Goal: Information Seeking & Learning: Learn about a topic

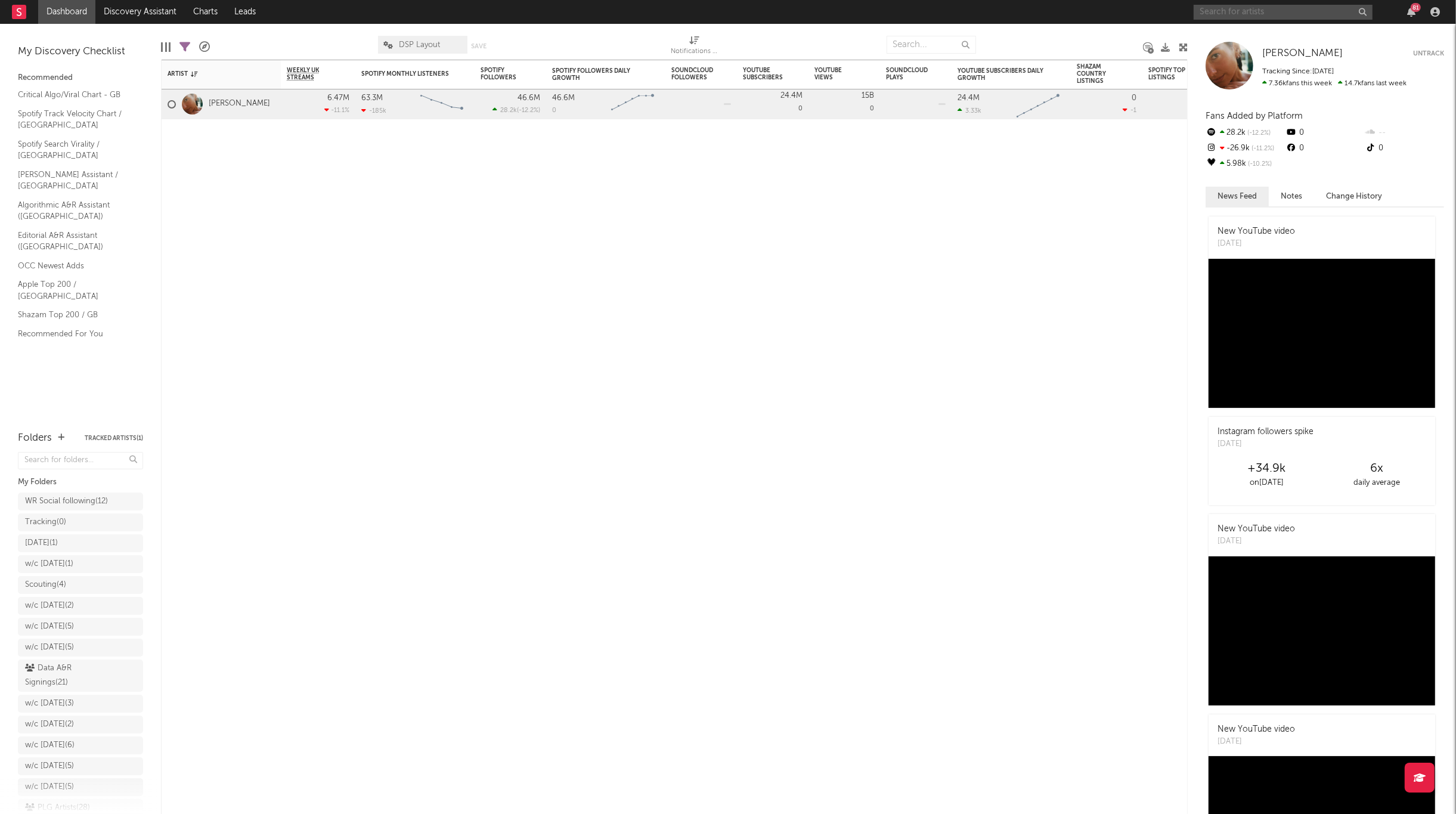
click at [1277, 5] on input "text" at bounding box center [1283, 12] width 179 height 15
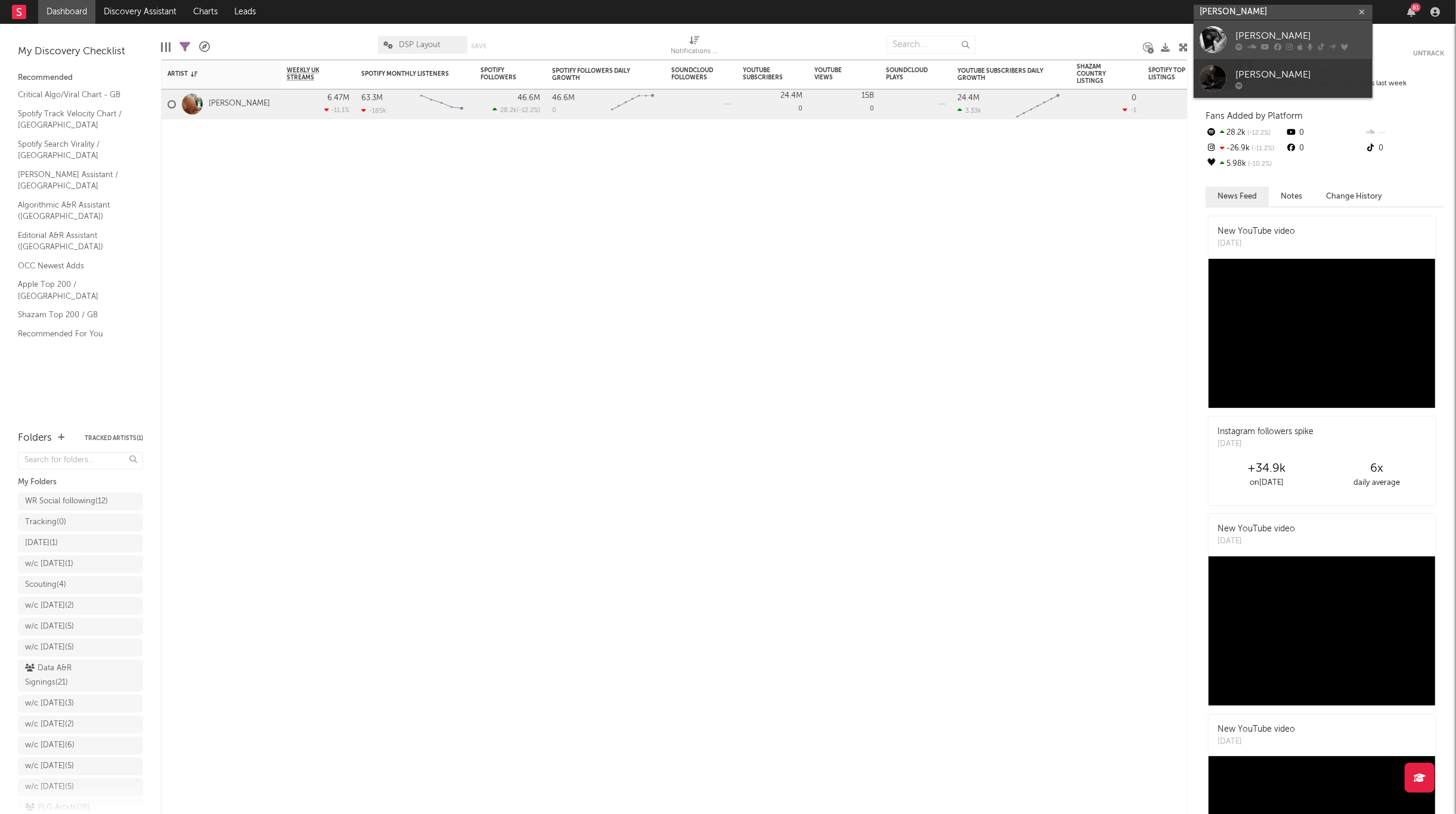
type input "[PERSON_NAME]"
click at [1276, 24] on link "[PERSON_NAME]" at bounding box center [1283, 39] width 179 height 39
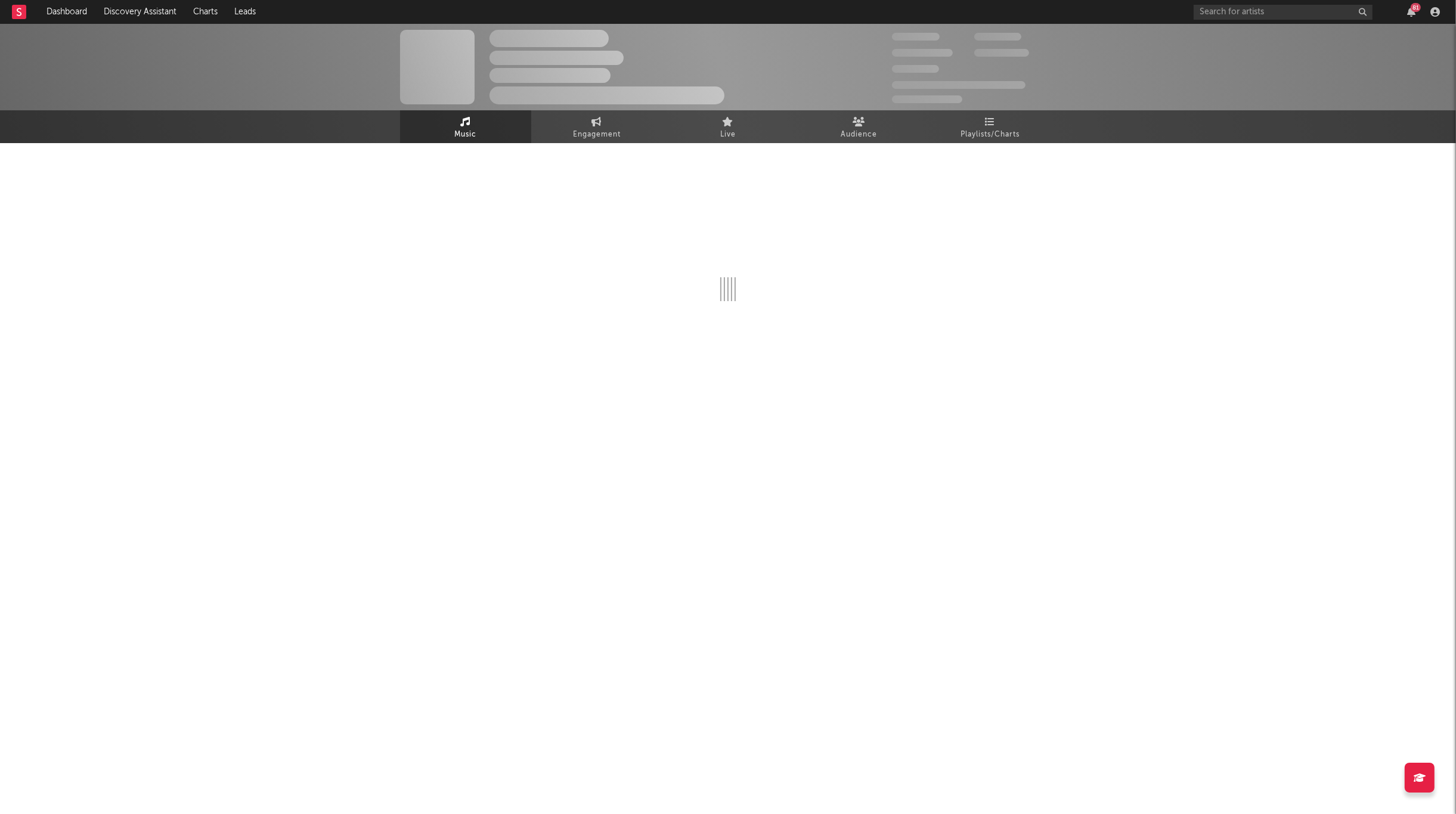
select select "6m"
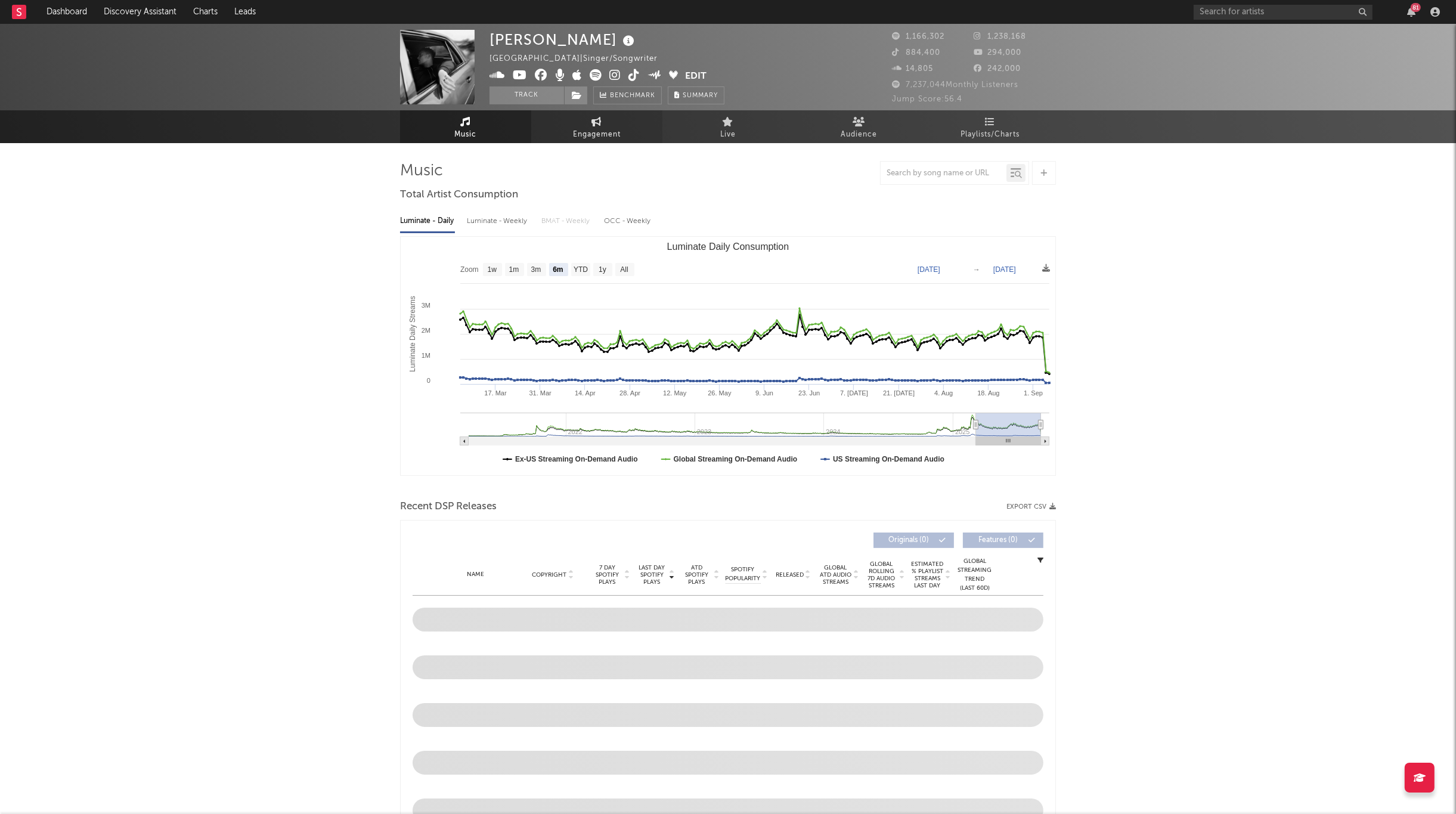
click at [618, 136] on span "Engagement" at bounding box center [597, 135] width 48 height 15
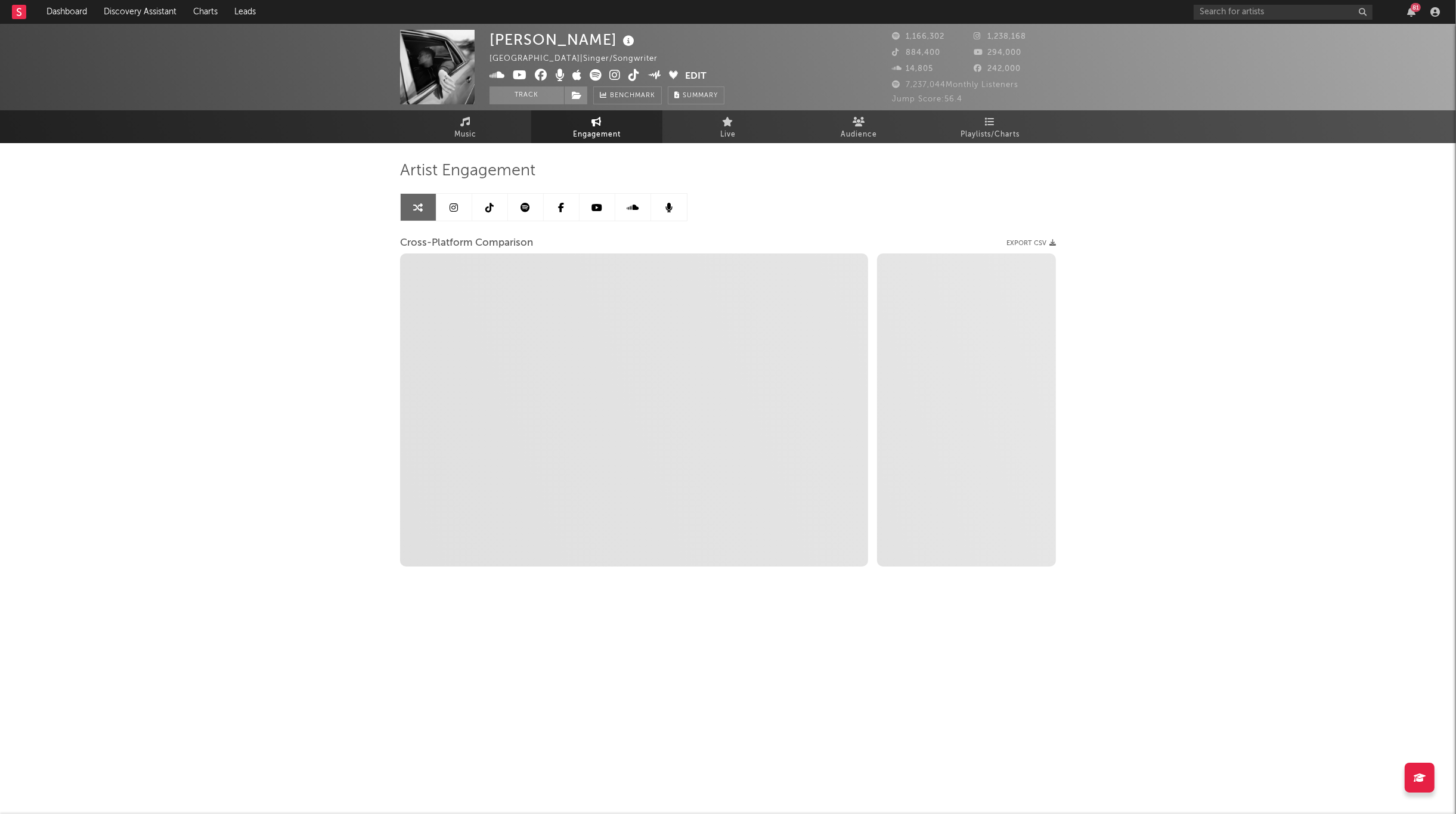
select select "1w"
click at [496, 212] on link at bounding box center [490, 207] width 36 height 27
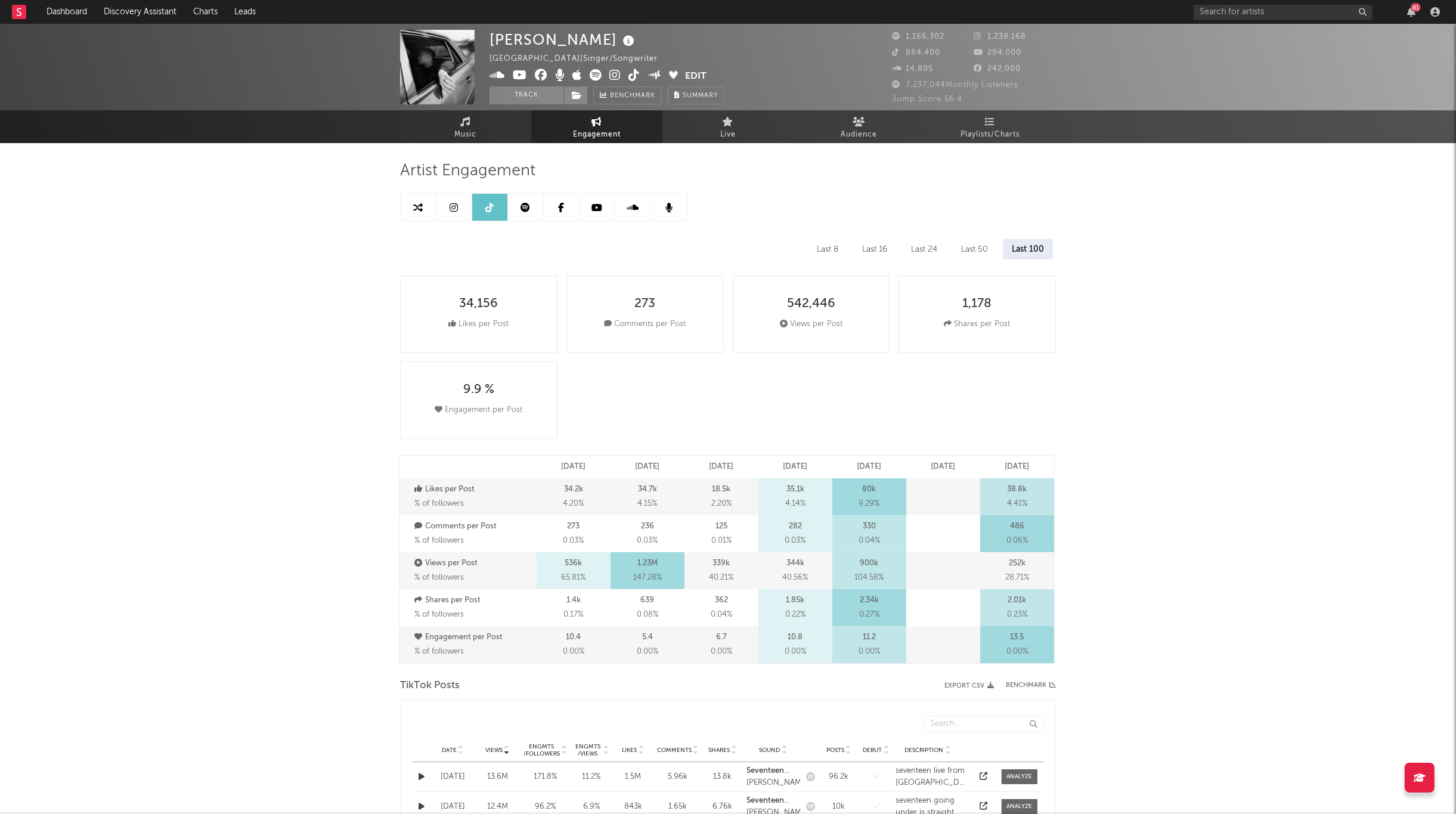
select select "6m"
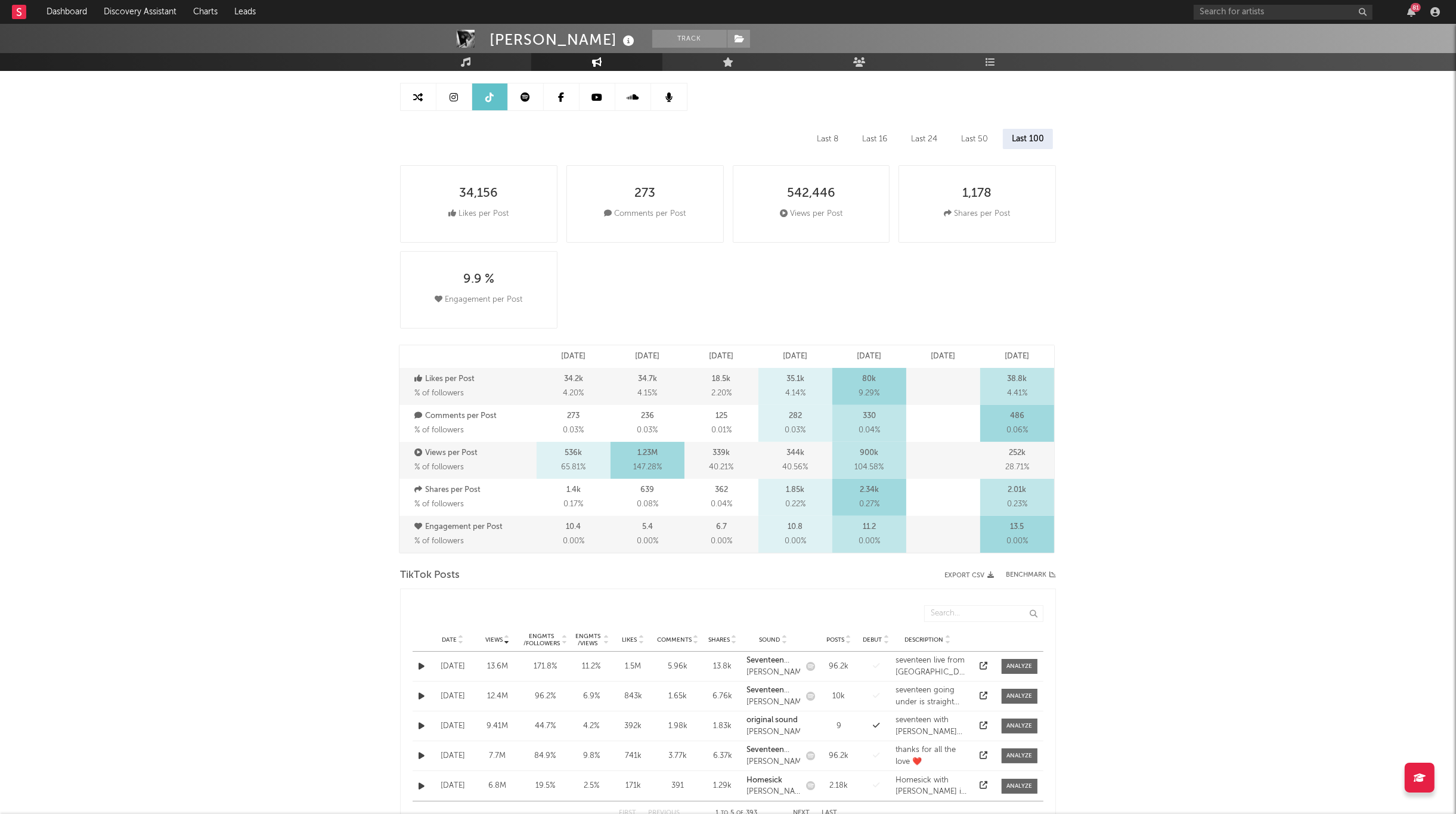
scroll to position [264, 0]
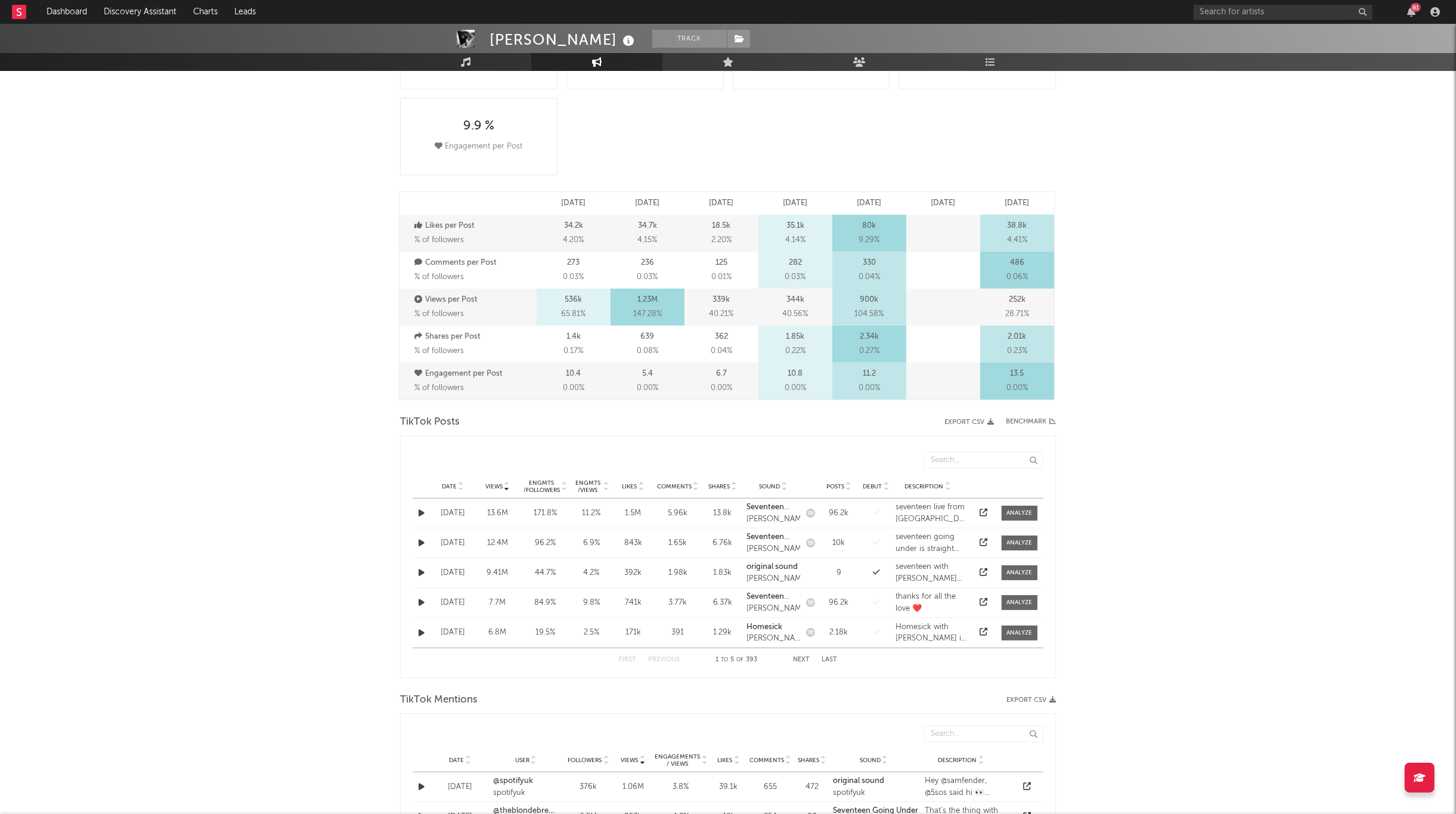
click at [458, 514] on div "[DATE]" at bounding box center [452, 513] width 39 height 12
click at [457, 485] on div at bounding box center [460, 486] width 7 height 9
click at [988, 630] on div at bounding box center [984, 633] width 18 height 12
click at [980, 629] on icon at bounding box center [984, 631] width 8 height 8
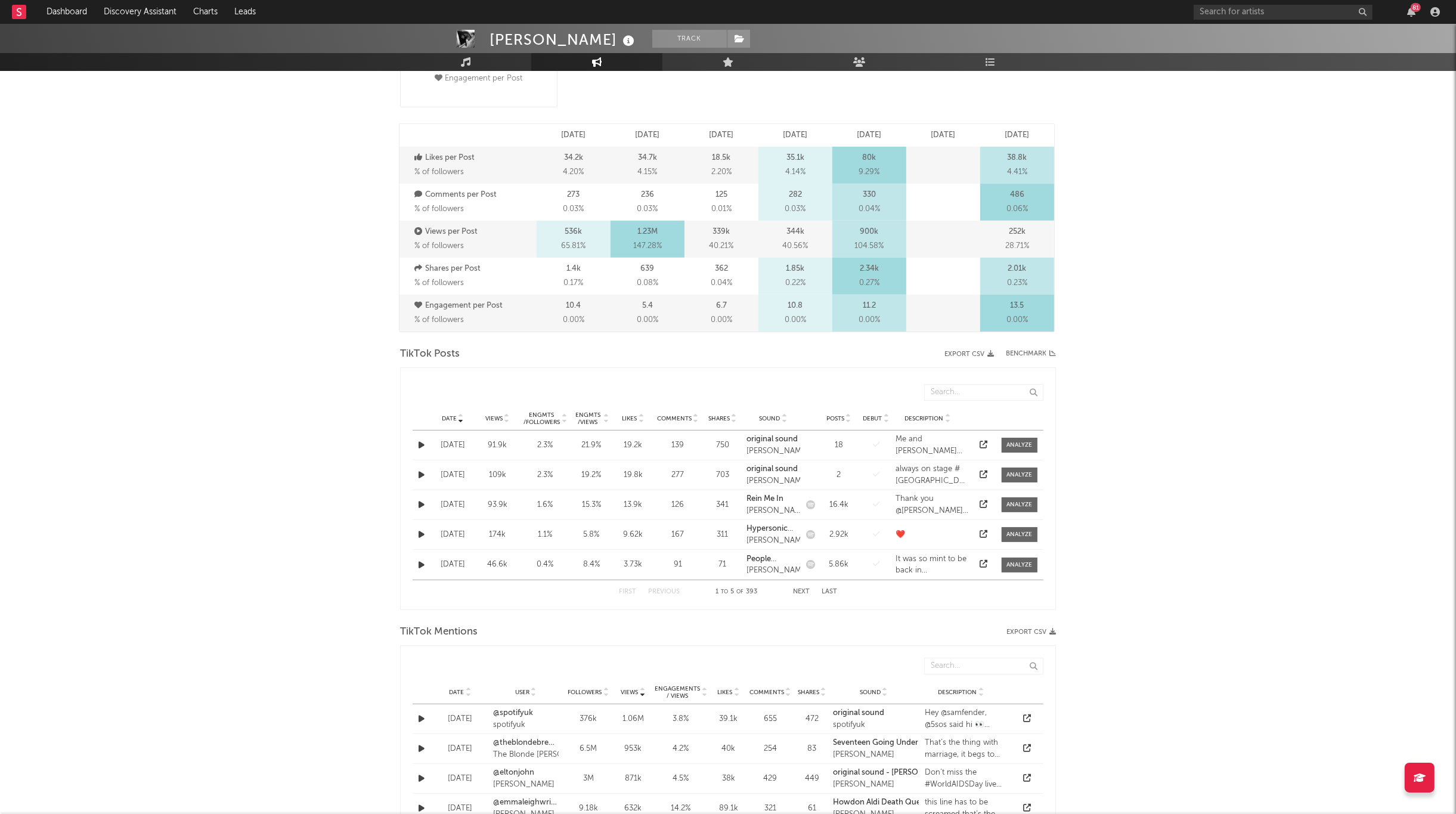
scroll to position [448, 0]
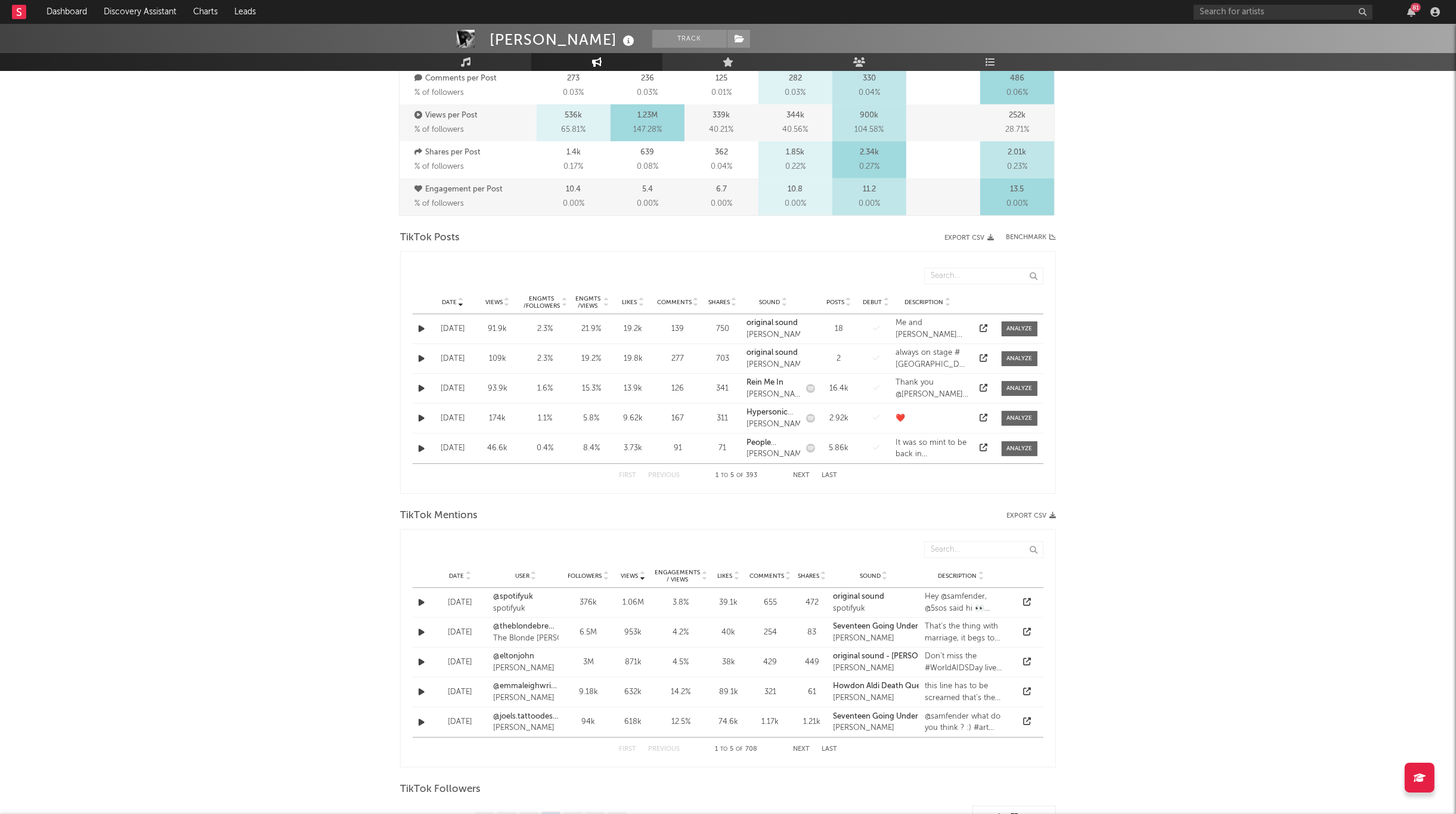
click at [985, 358] on icon at bounding box center [984, 358] width 8 height 8
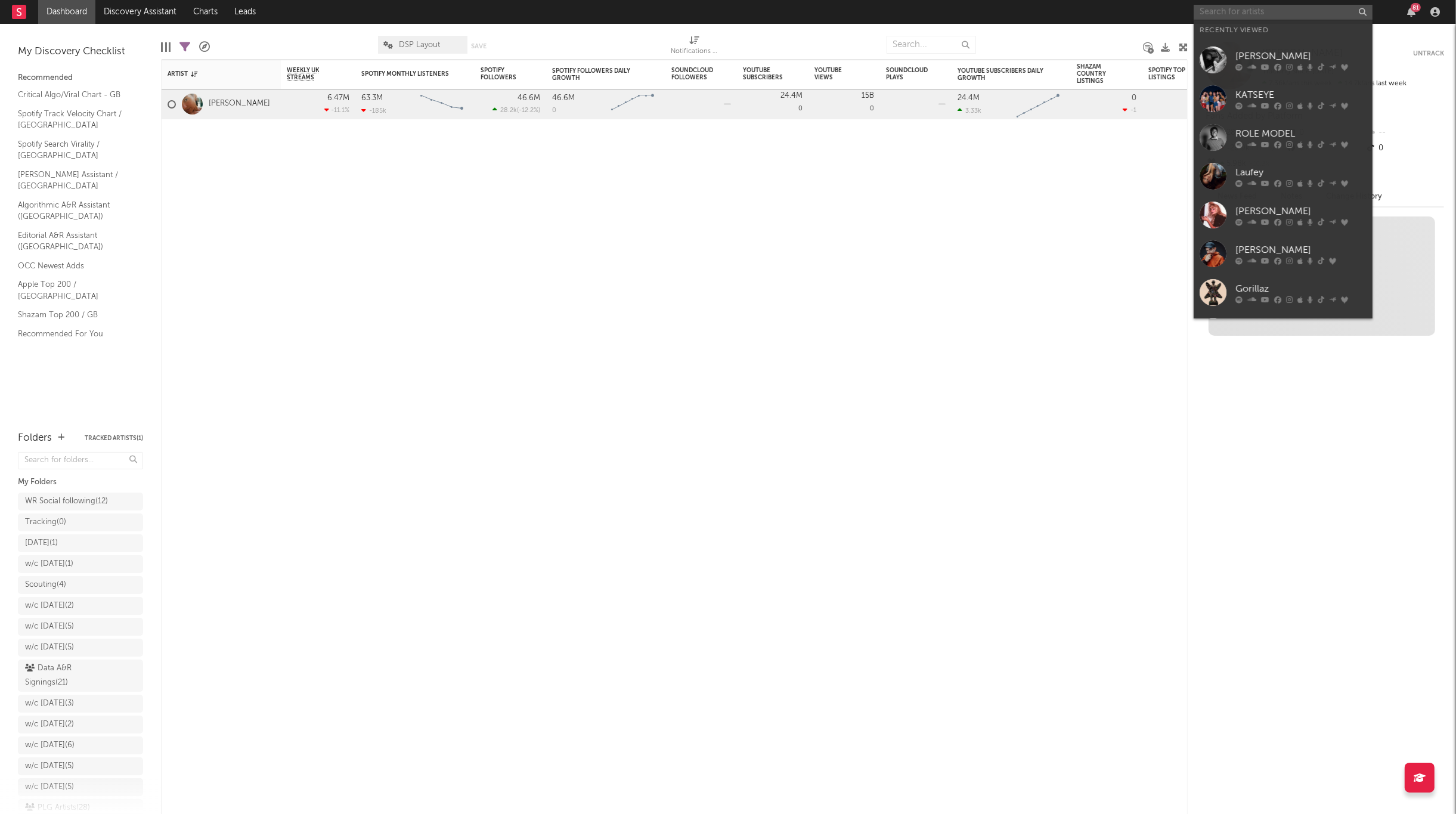
click at [1235, 13] on input "text" at bounding box center [1283, 12] width 179 height 15
paste input "https://www.tiktok.com/@spamfender"
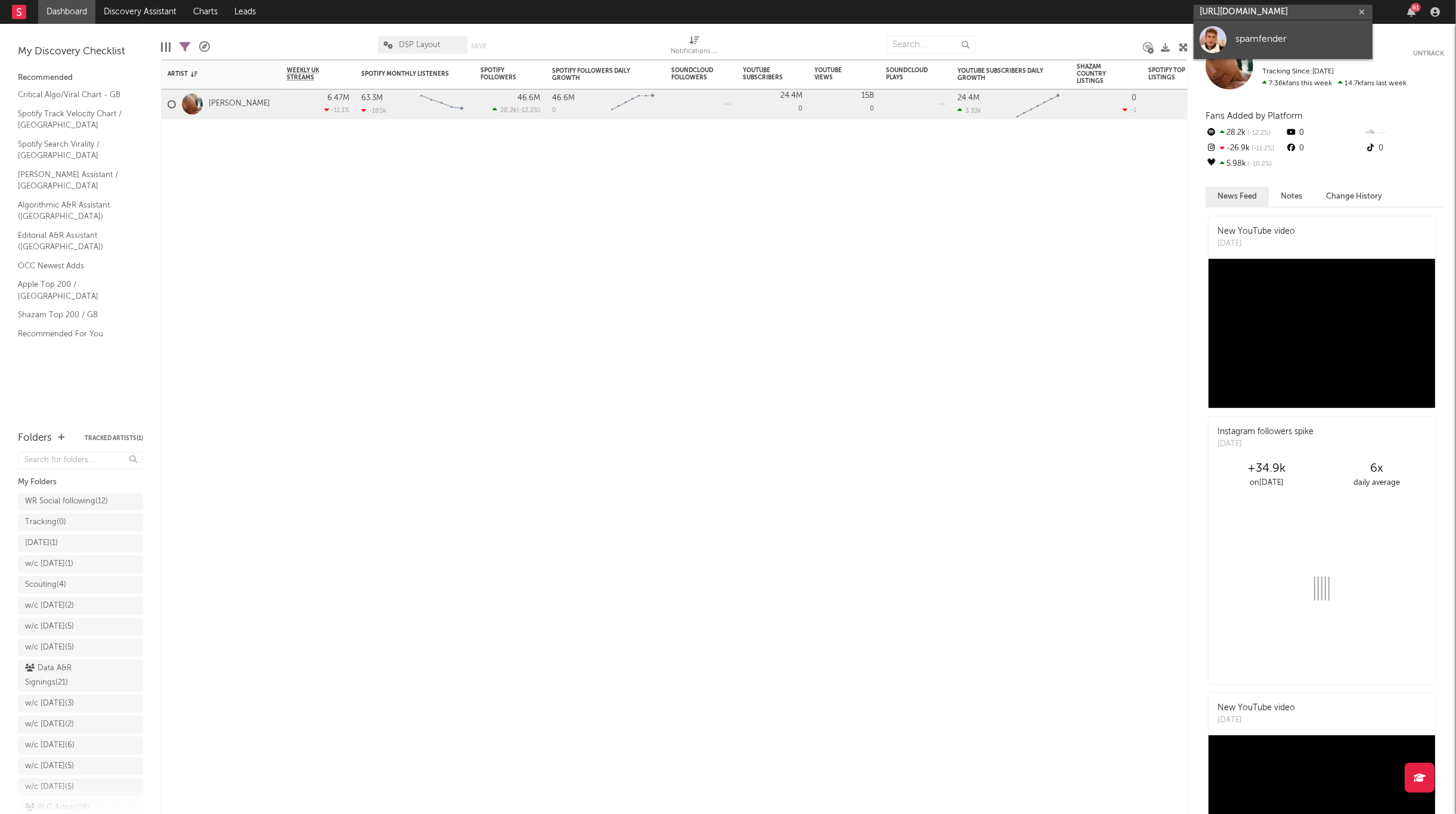
type input "https://www.tiktok.com/@spamfender"
click at [1233, 27] on link "spamfender" at bounding box center [1283, 39] width 179 height 39
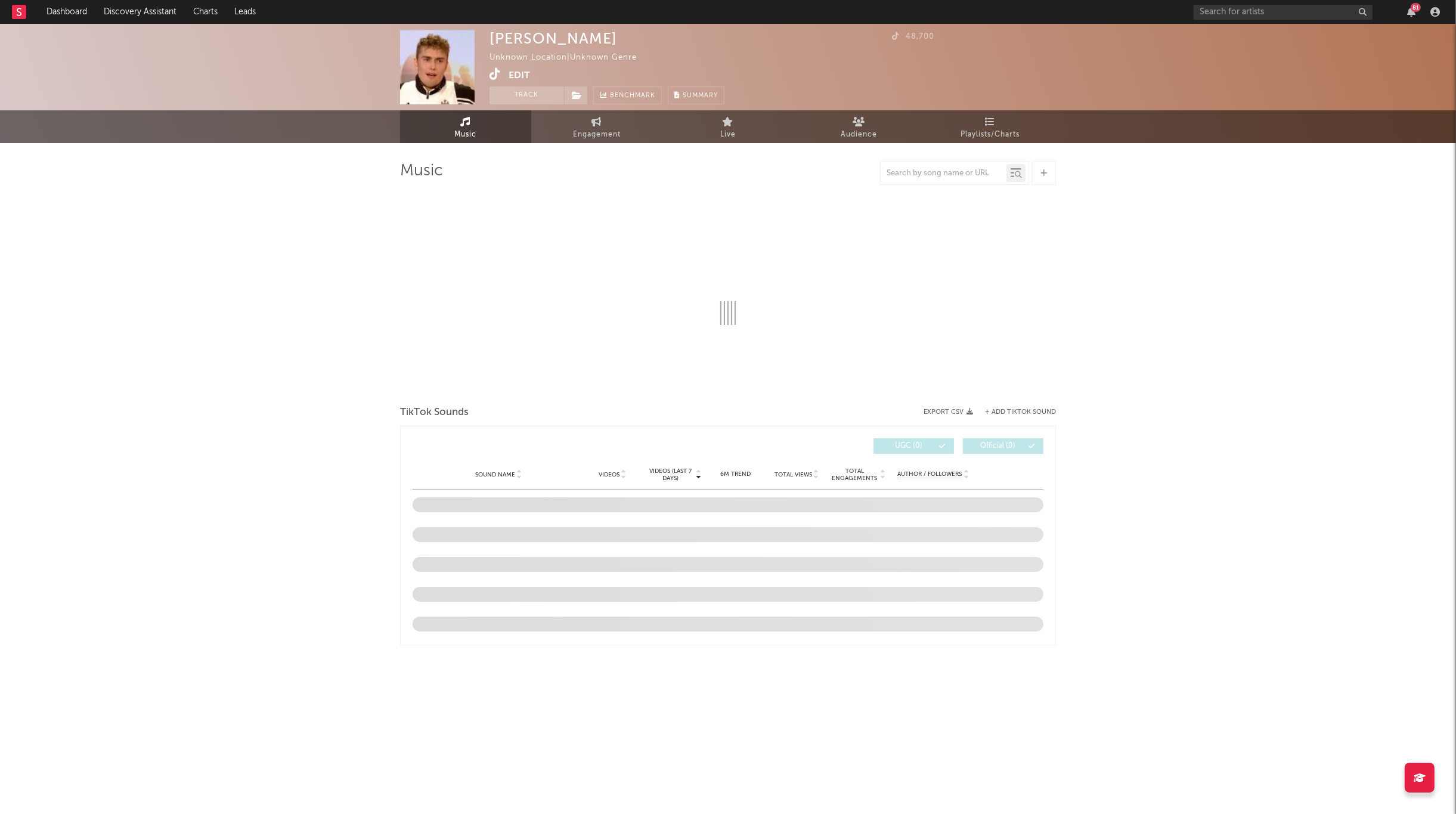
select select "1w"
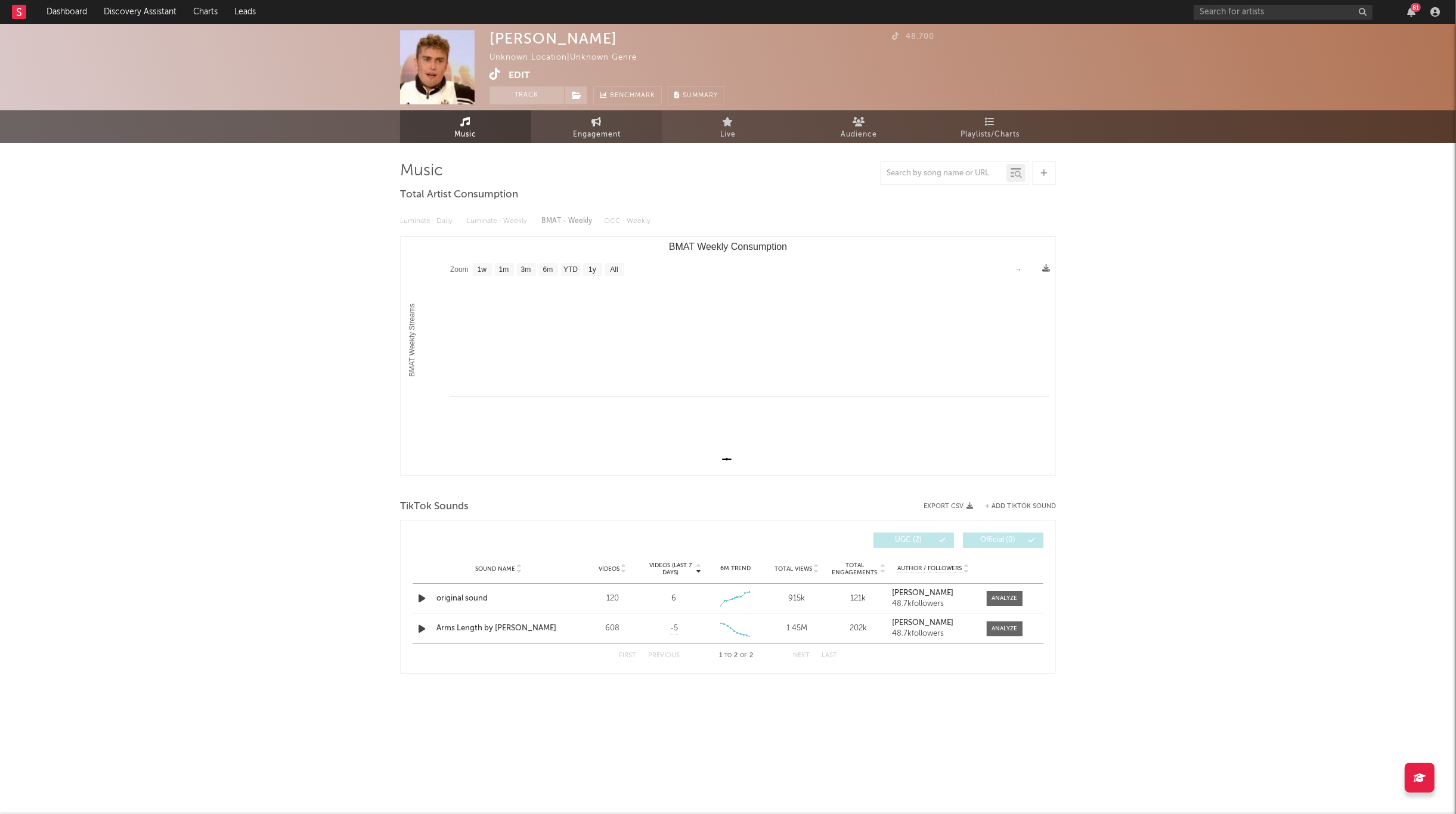
click at [604, 118] on link "Engagement" at bounding box center [597, 126] width 131 height 33
select select "1w"
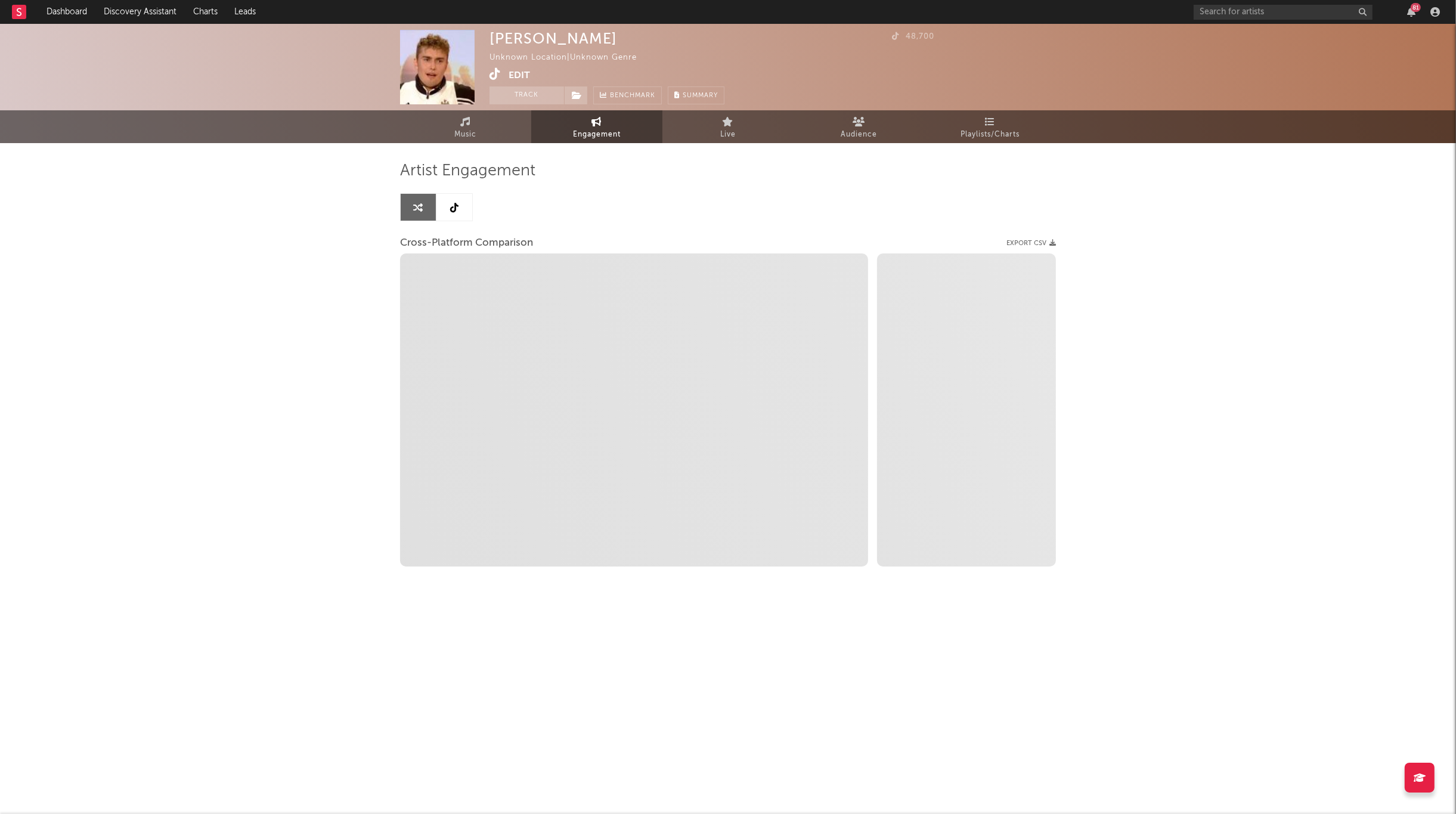
click at [460, 212] on link at bounding box center [454, 207] width 36 height 27
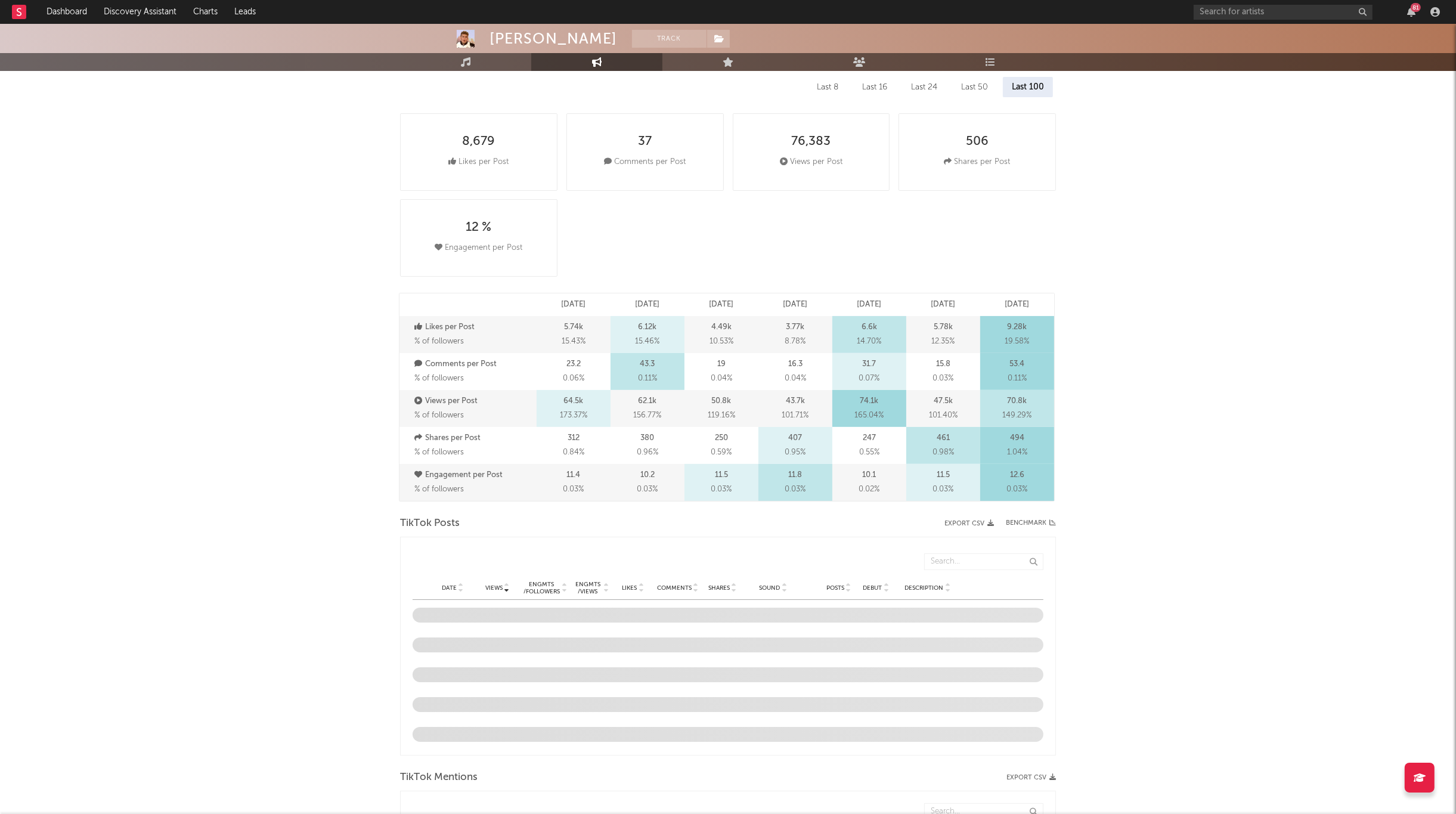
select select "6m"
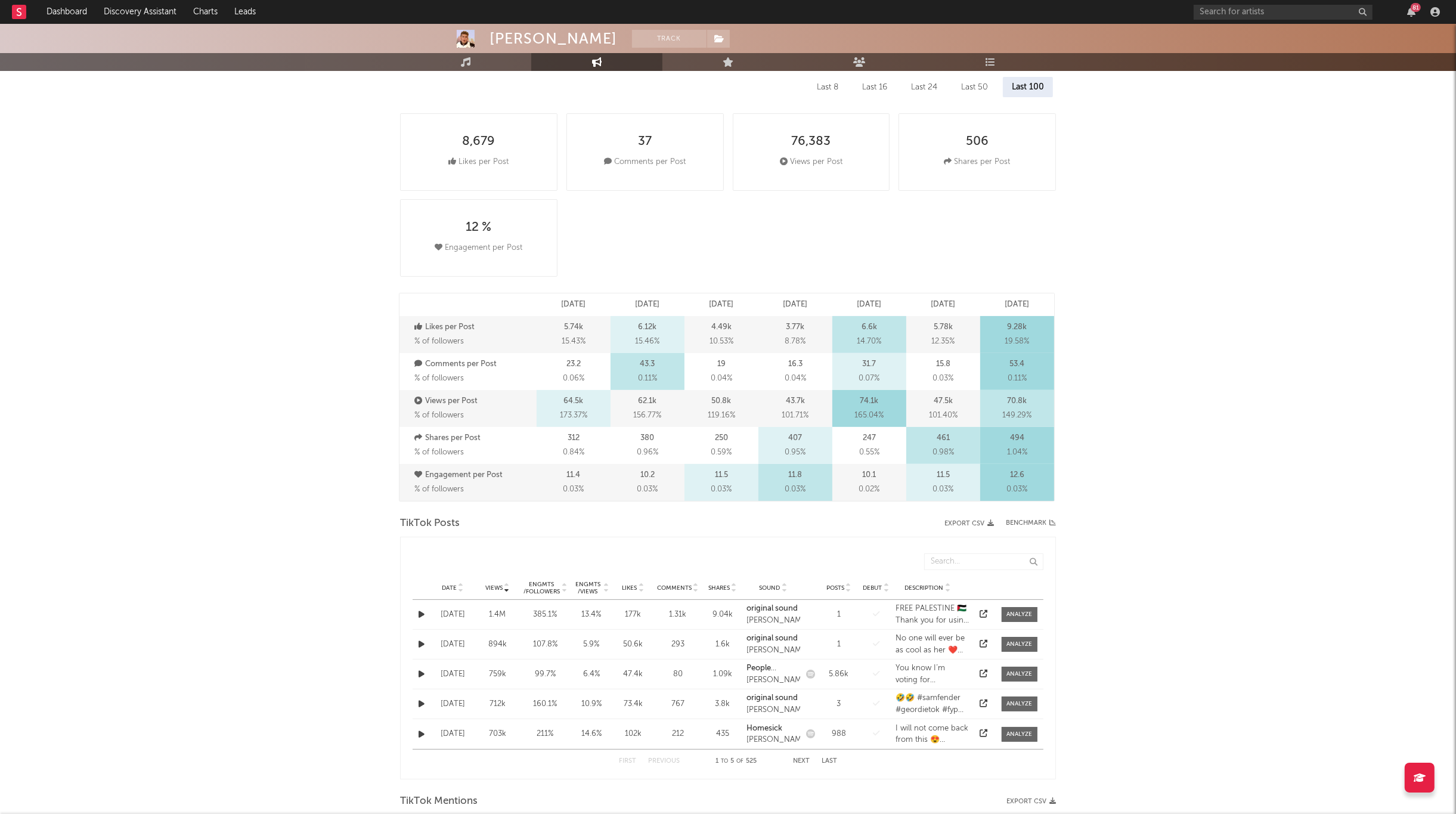
scroll to position [235, 0]
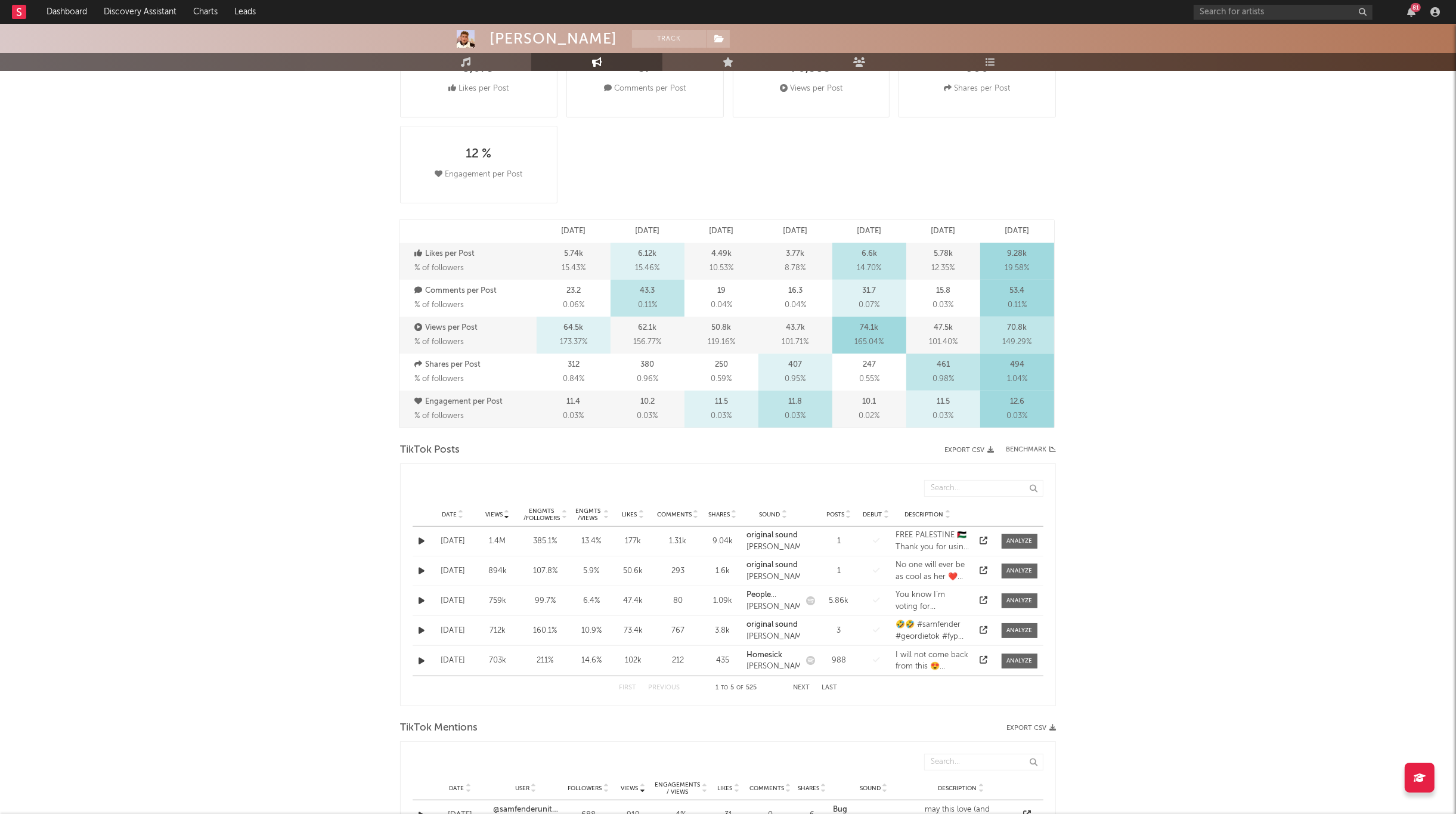
click at [984, 538] on icon at bounding box center [984, 540] width 8 height 8
click at [980, 568] on icon at bounding box center [984, 570] width 8 height 8
click at [584, 518] on div "Engmts / Views" at bounding box center [587, 514] width 28 height 15
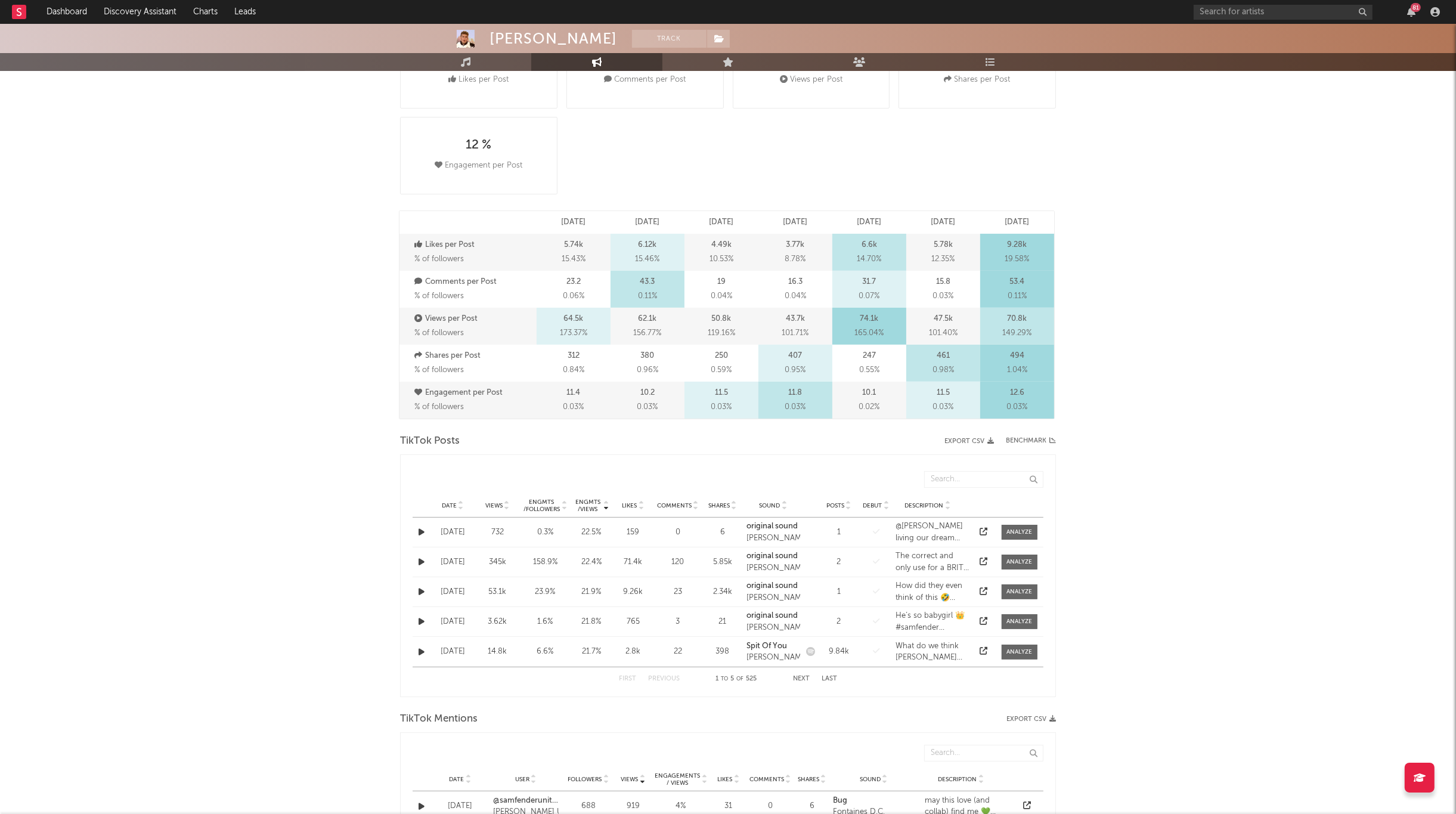
scroll to position [246, 0]
